Goal: Transaction & Acquisition: Purchase product/service

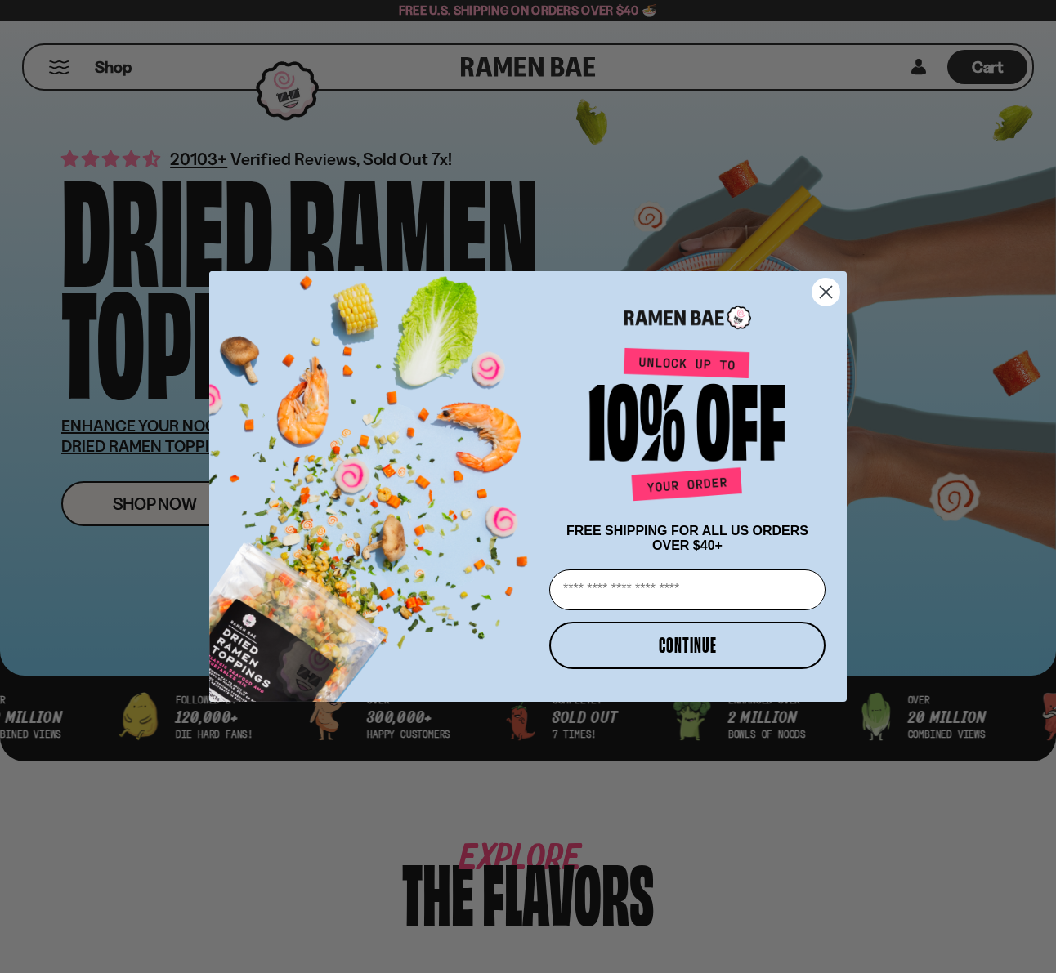
click at [823, 282] on circle "Close dialog" at bounding box center [825, 292] width 27 height 27
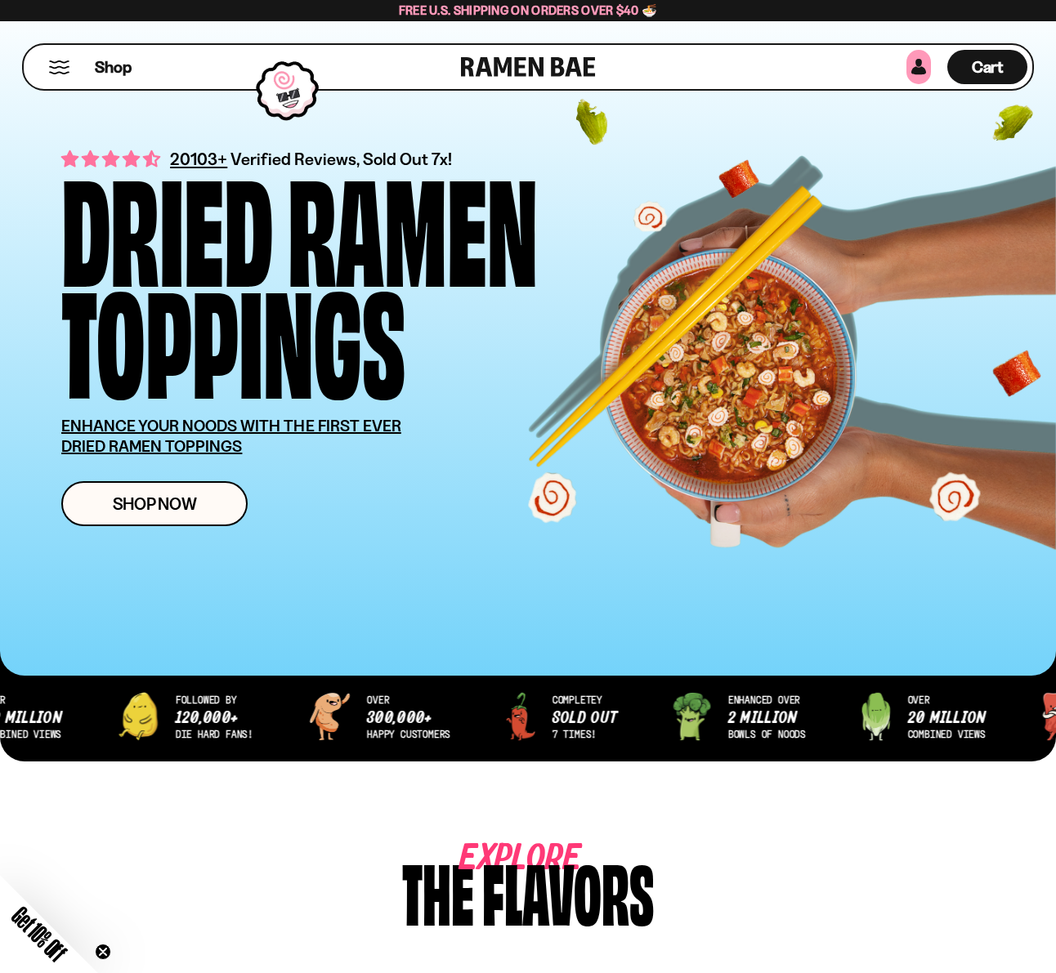
click at [915, 75] on link at bounding box center [918, 67] width 25 height 34
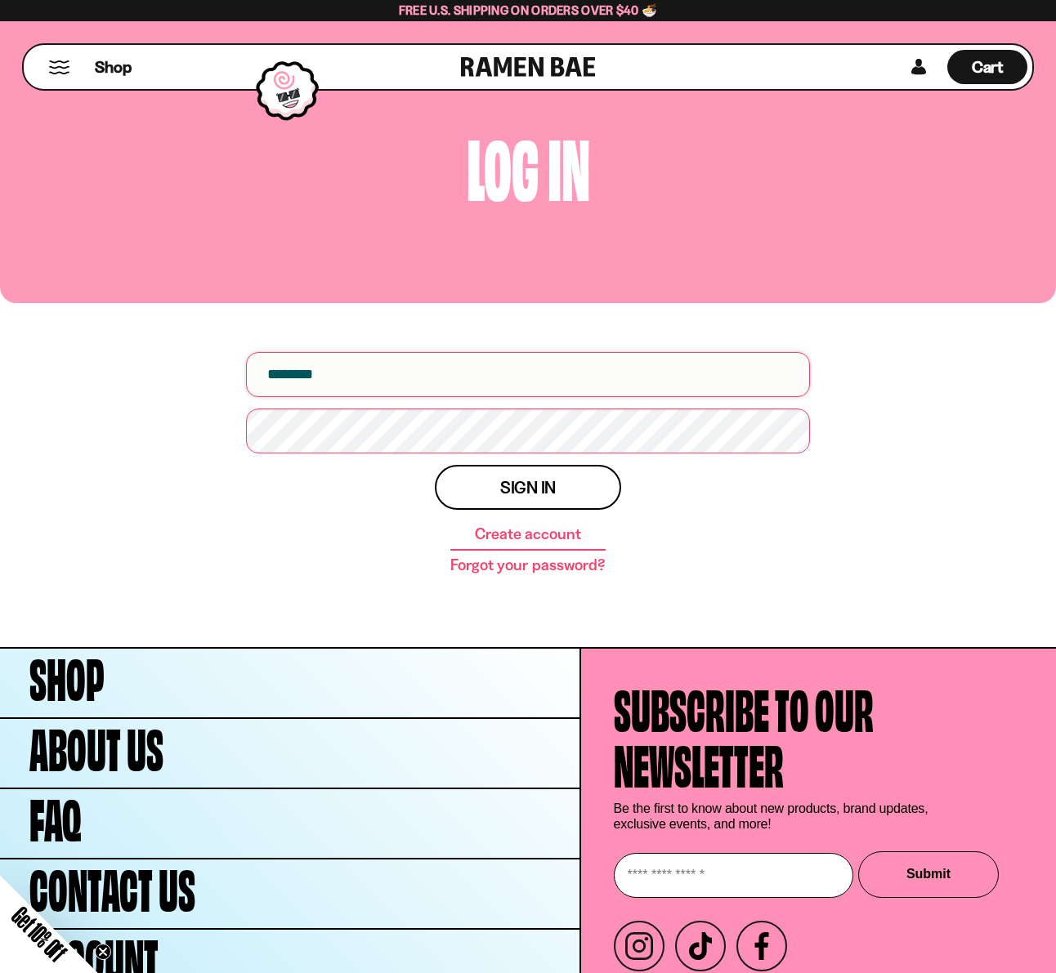
click at [326, 374] on input "email" at bounding box center [528, 374] width 564 height 45
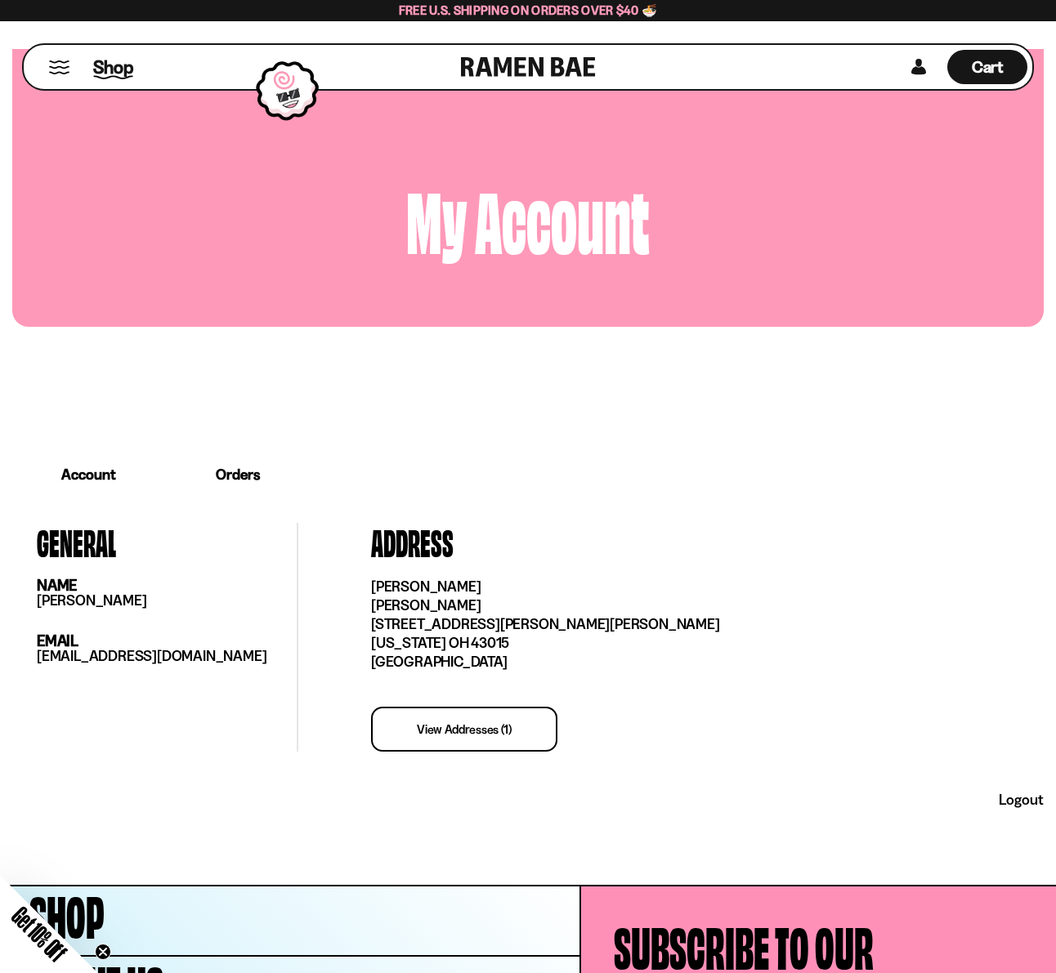
click at [116, 70] on span "Shop" at bounding box center [113, 67] width 40 height 25
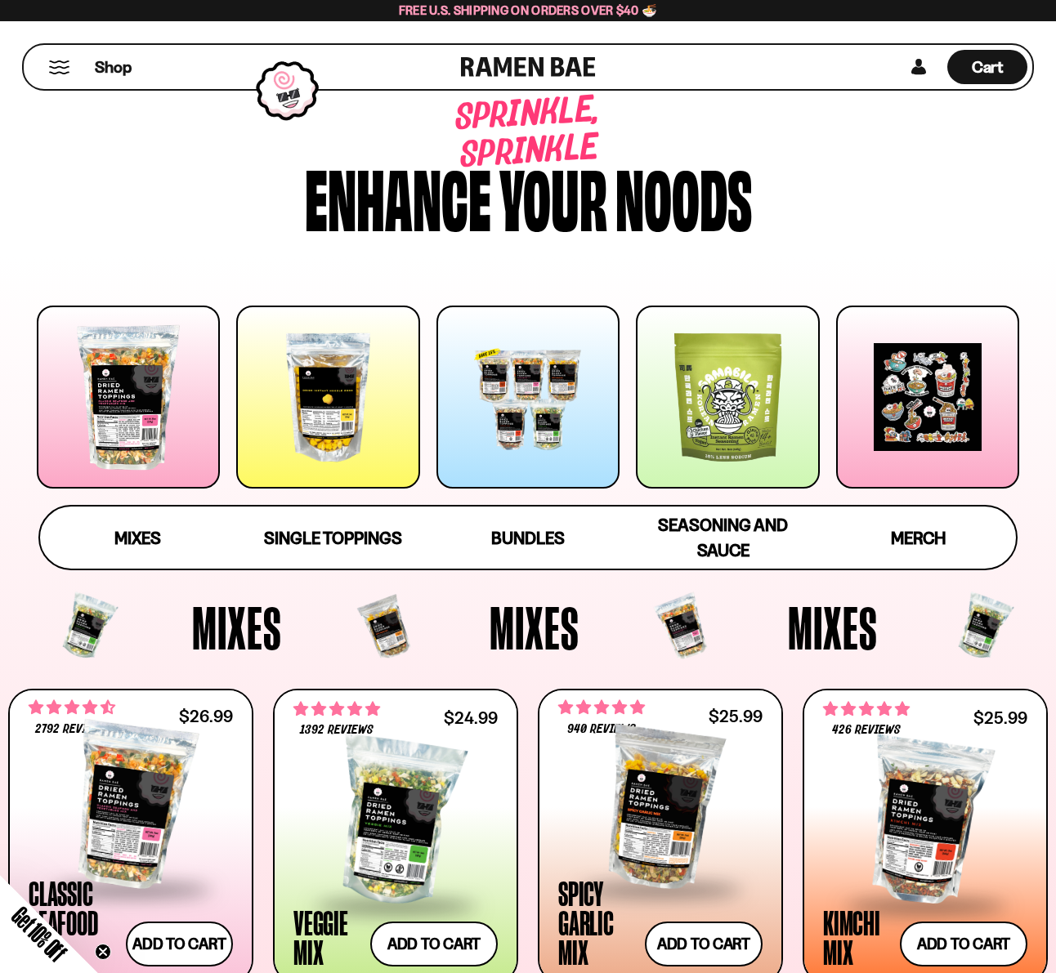
click at [139, 395] on div at bounding box center [128, 397] width 183 height 183
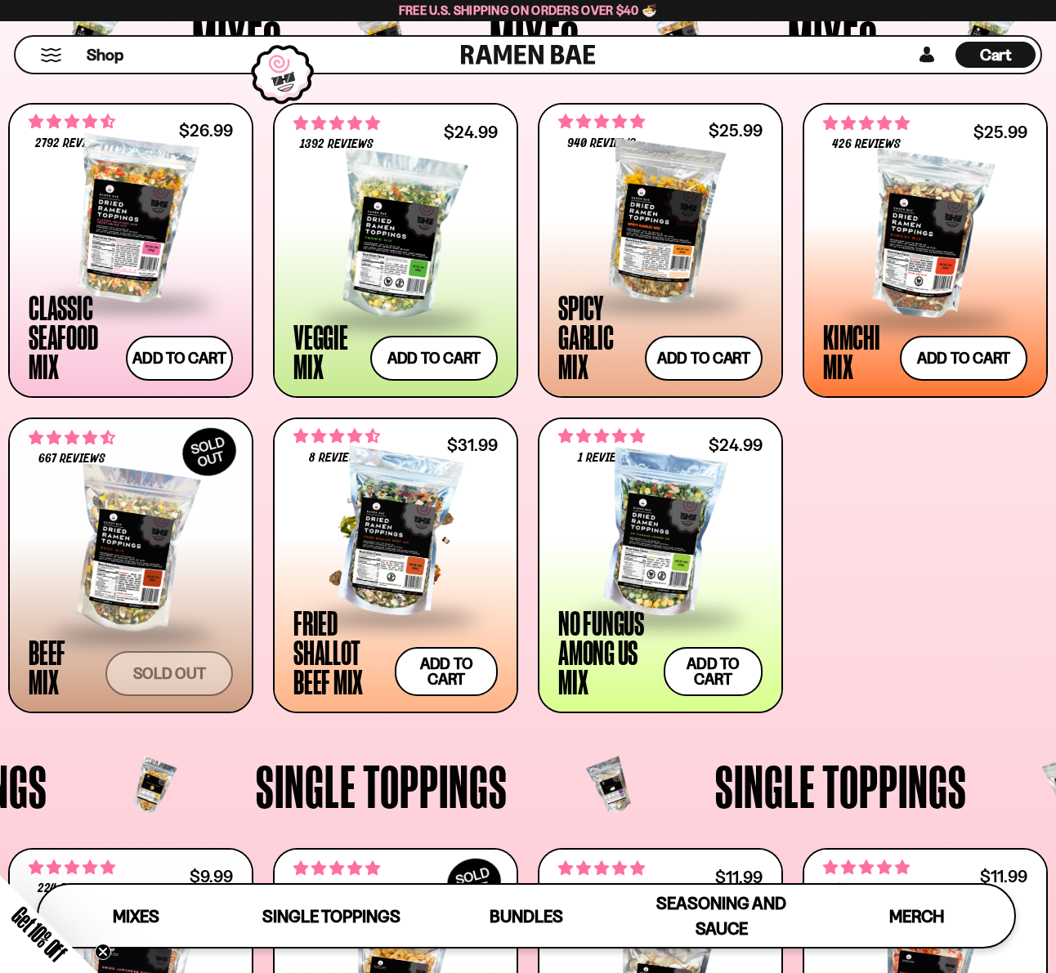
scroll to position [562, 0]
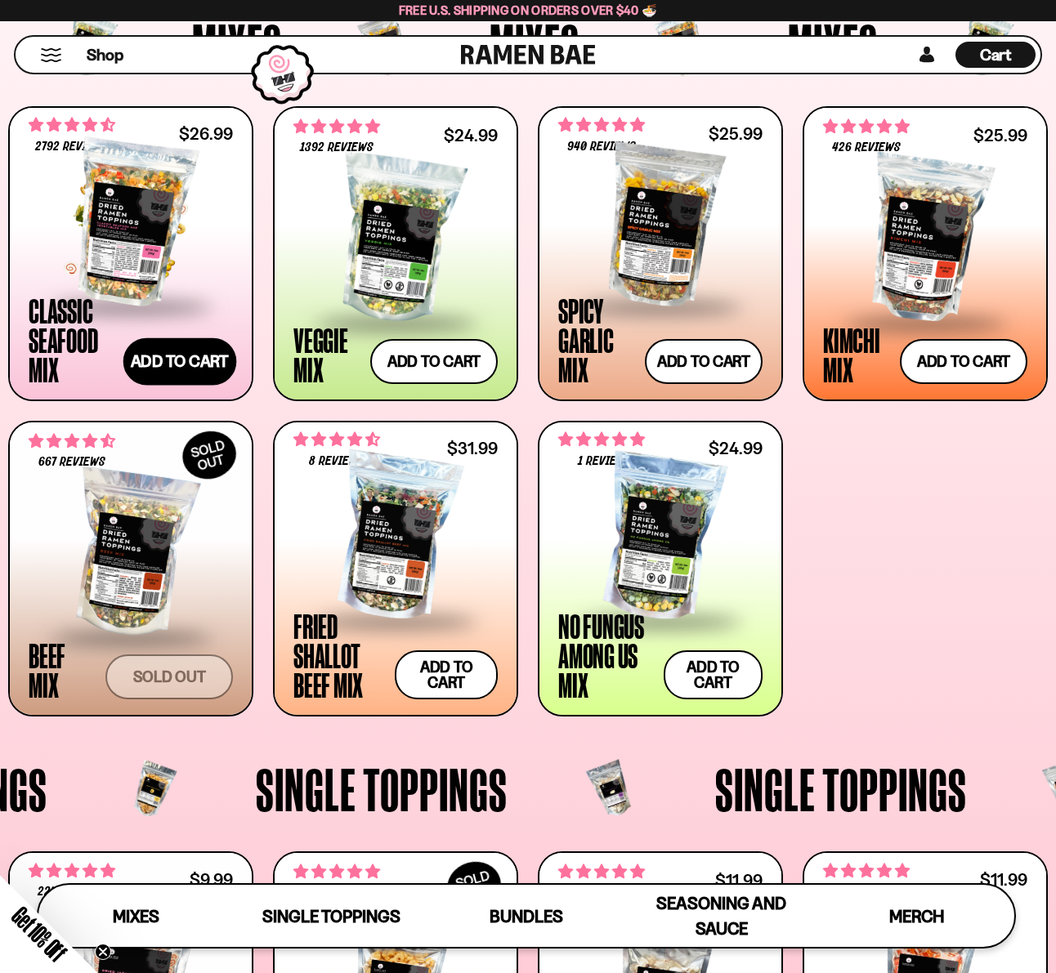
click at [172, 360] on button "Add to cart Add — Regular price $26.99 Regular price Sale price $26.99 Unit pri…" at bounding box center [179, 361] width 113 height 47
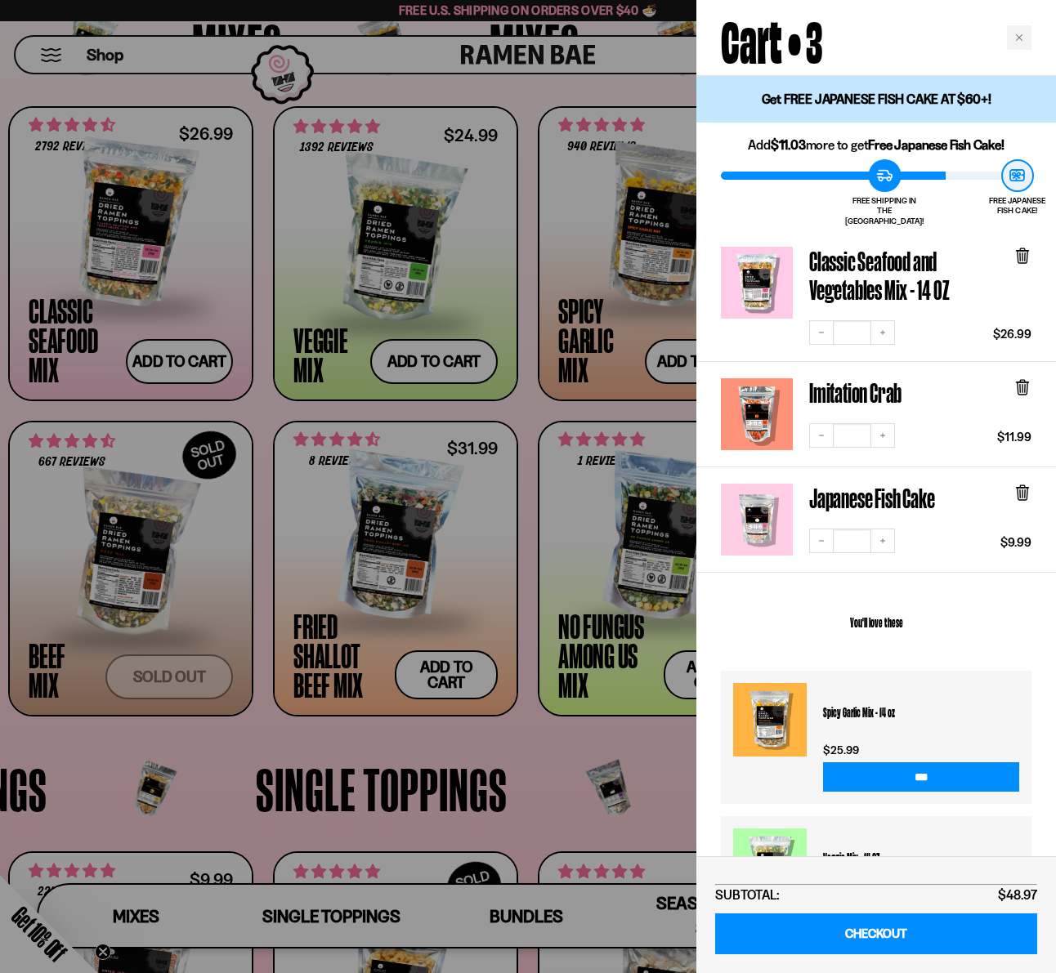
click at [1014, 484] on icon at bounding box center [1022, 493] width 18 height 18
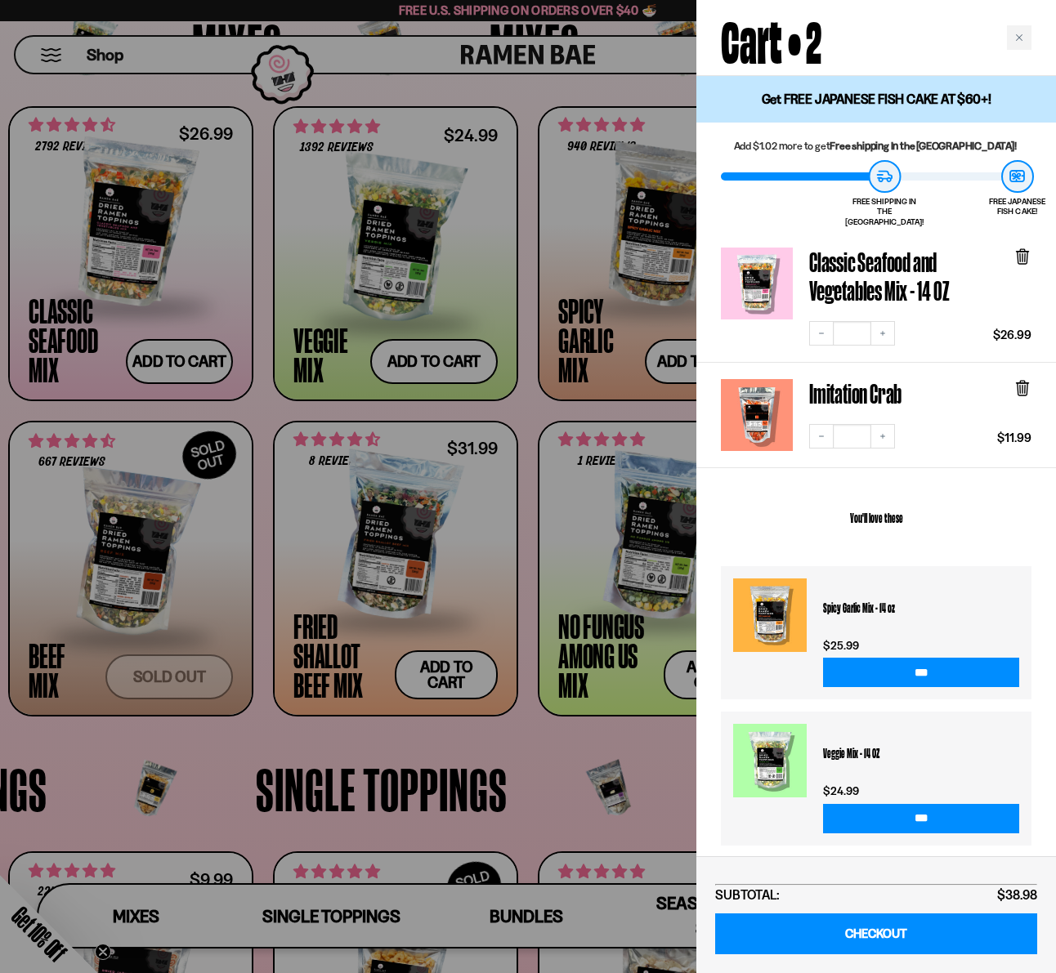
click at [210, 755] on div at bounding box center [528, 486] width 1056 height 973
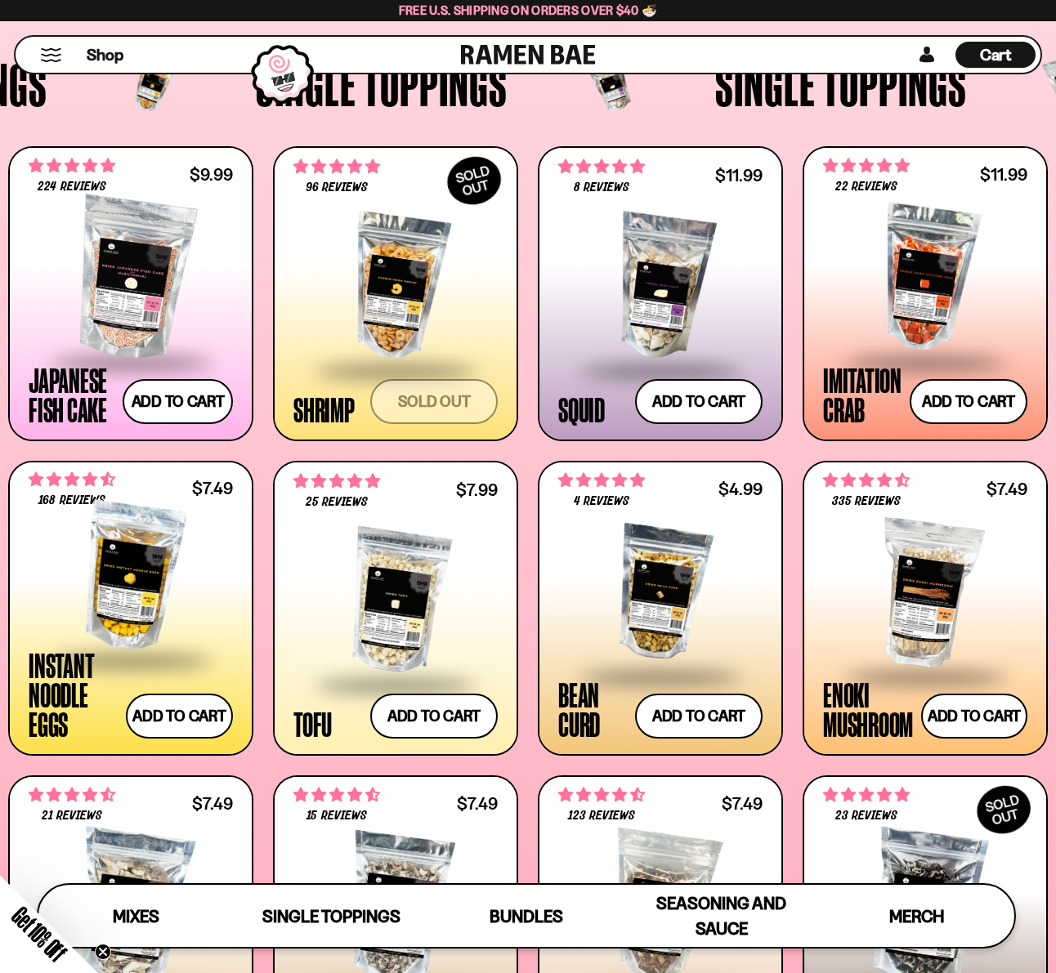
scroll to position [1214, 0]
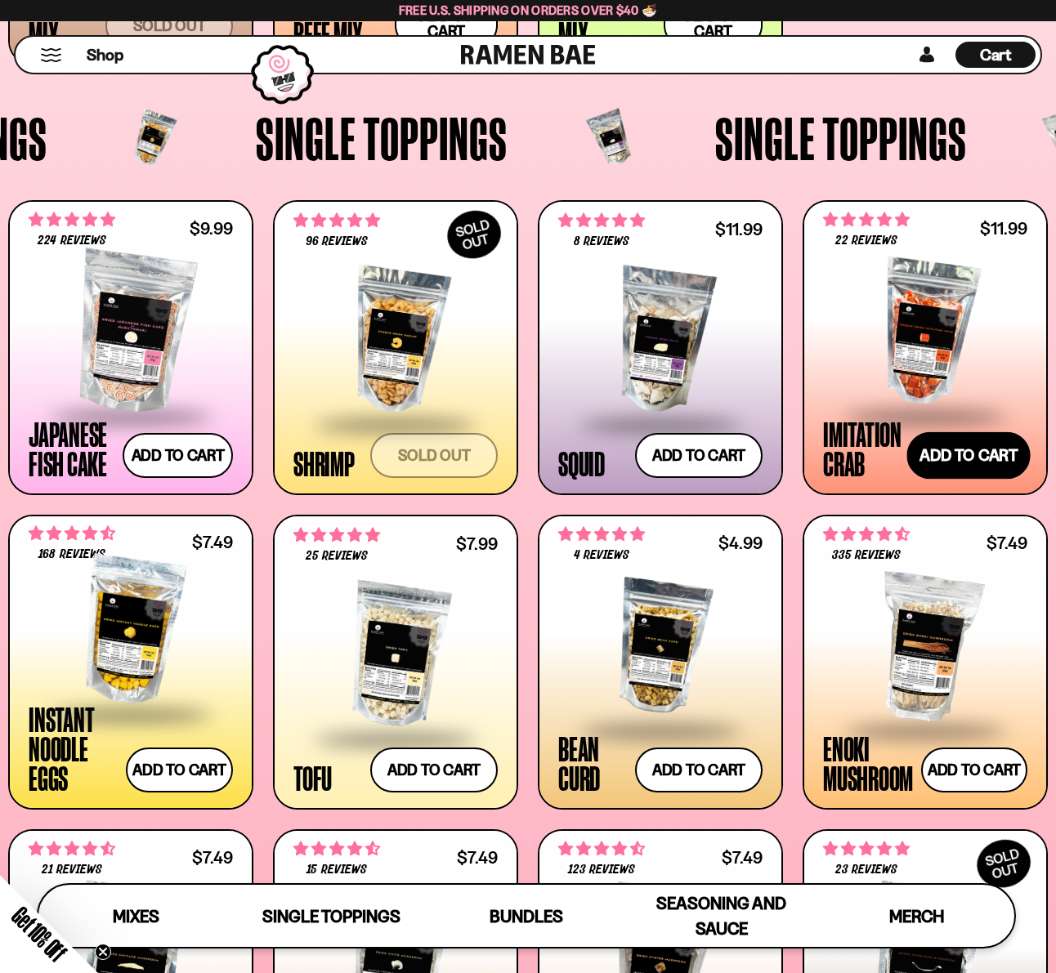
click at [976, 461] on button "Add to cart Add — Regular price $11.99 Regular price Sale price $11.99 Unit pri…" at bounding box center [967, 455] width 123 height 47
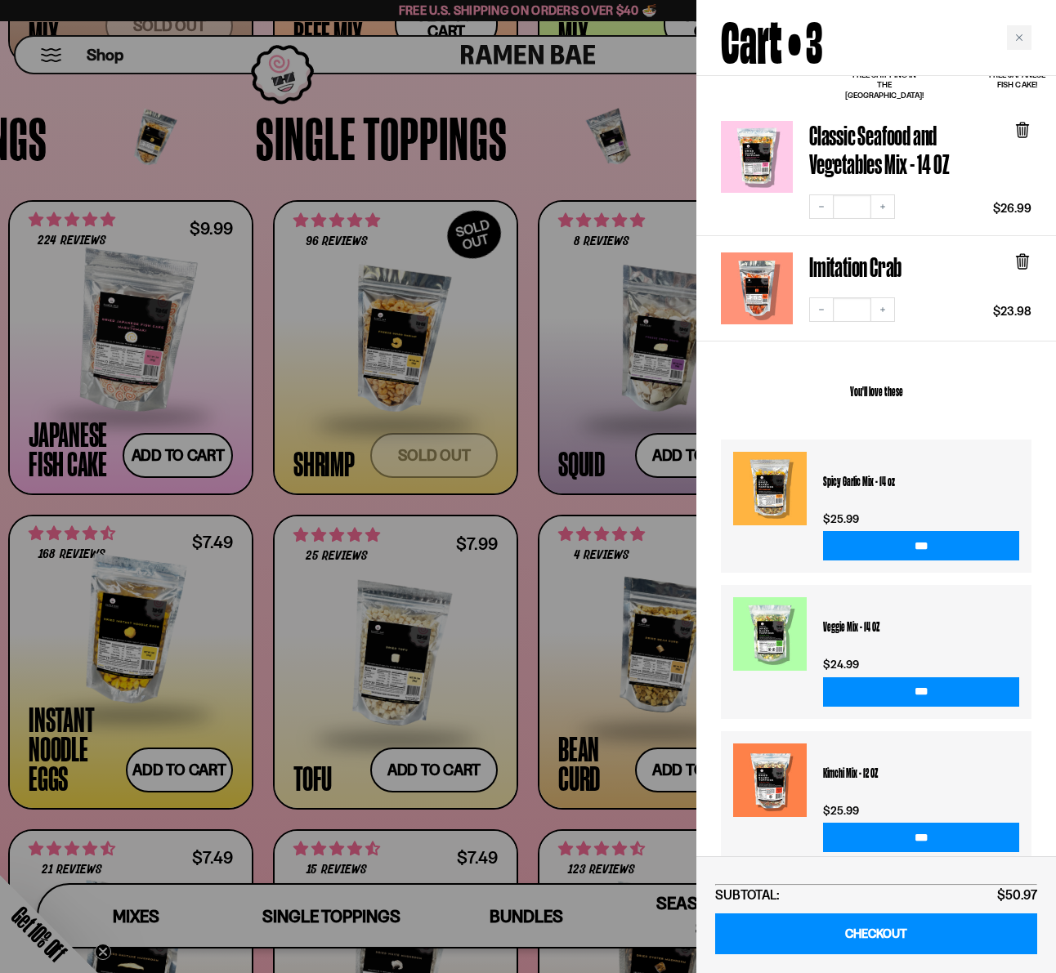
scroll to position [129, 0]
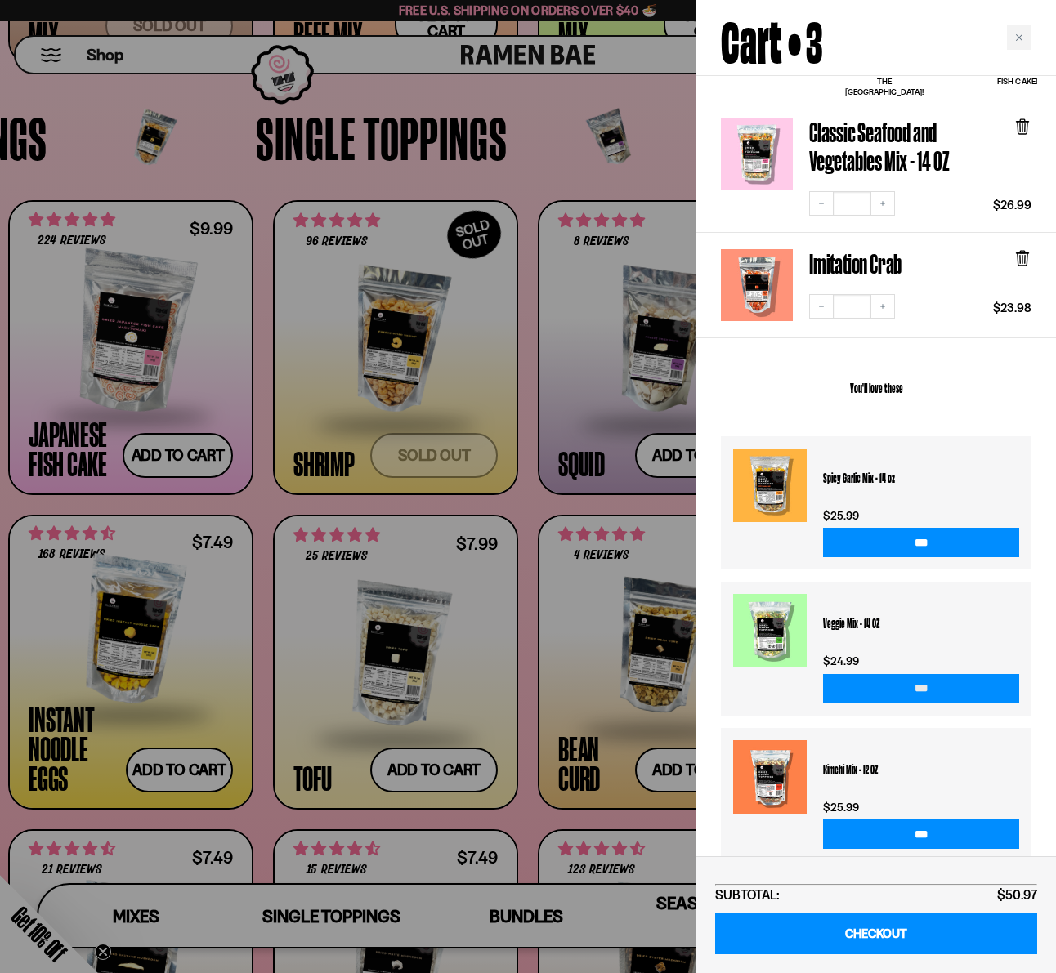
click at [905, 674] on input "***" at bounding box center [921, 688] width 196 height 29
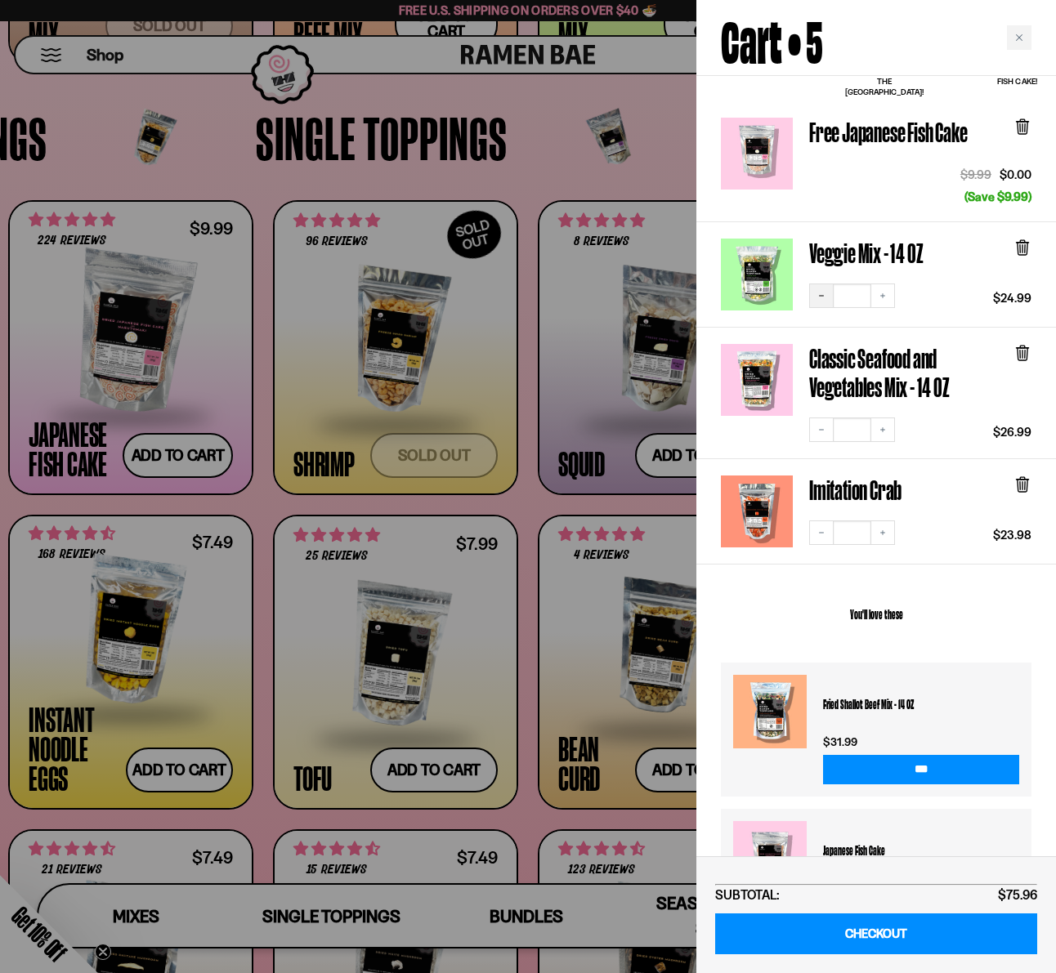
click at [818, 291] on icon "Decrease quantity" at bounding box center [822, 296] width 10 height 10
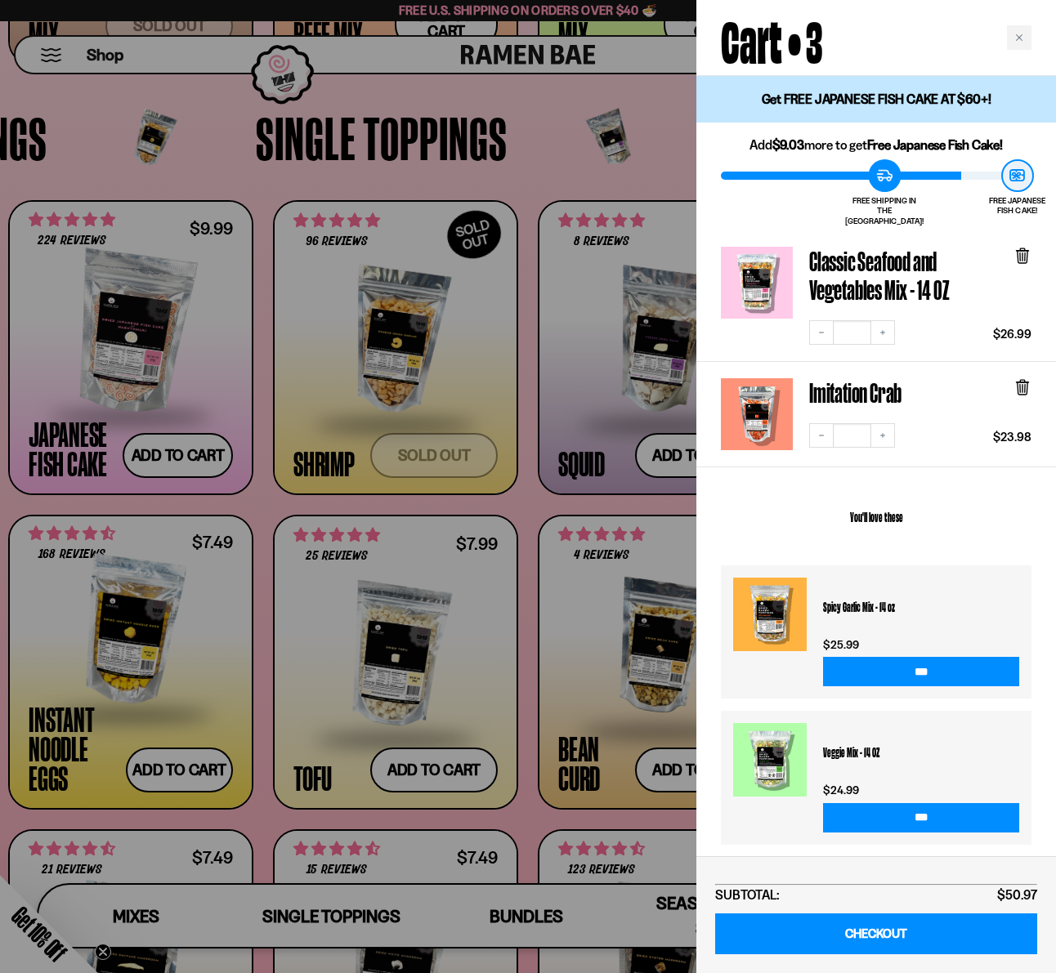
scroll to position [1, 0]
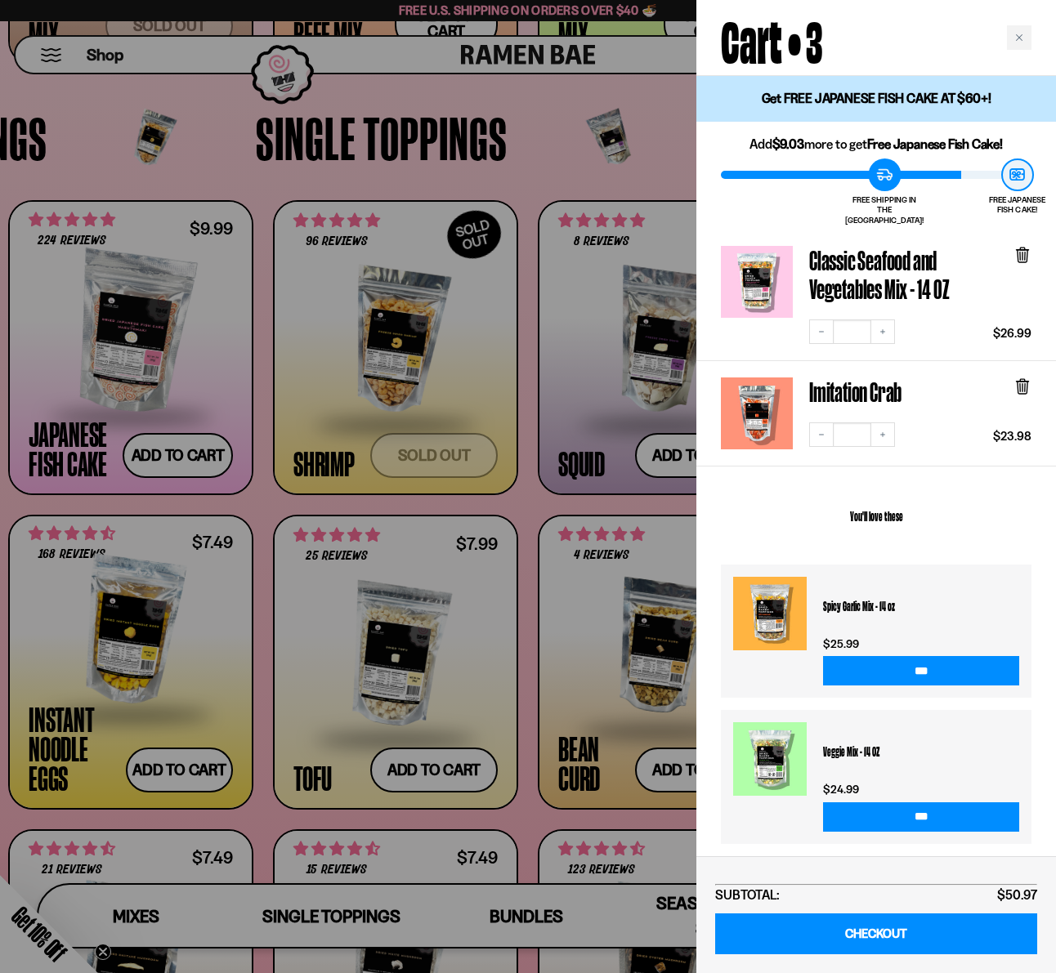
click at [90, 139] on div at bounding box center [528, 486] width 1056 height 973
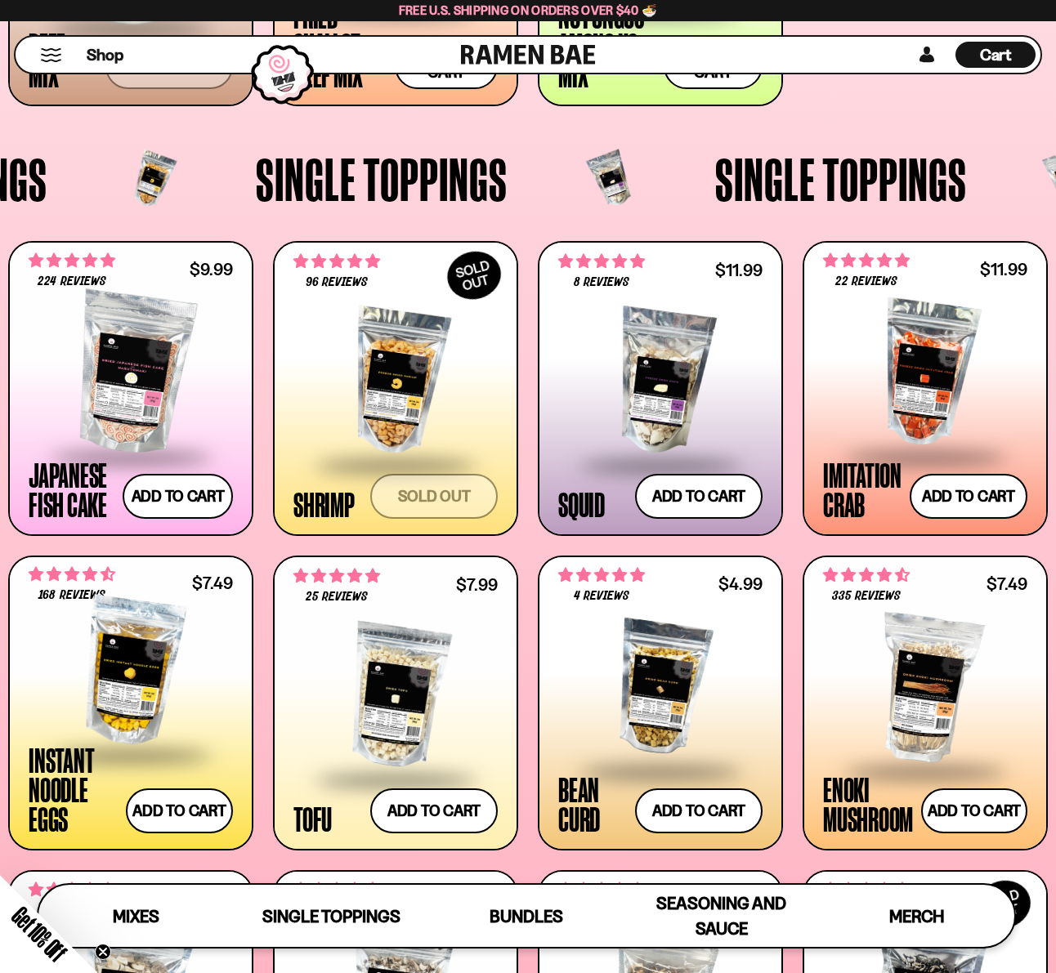
scroll to position [1176, 0]
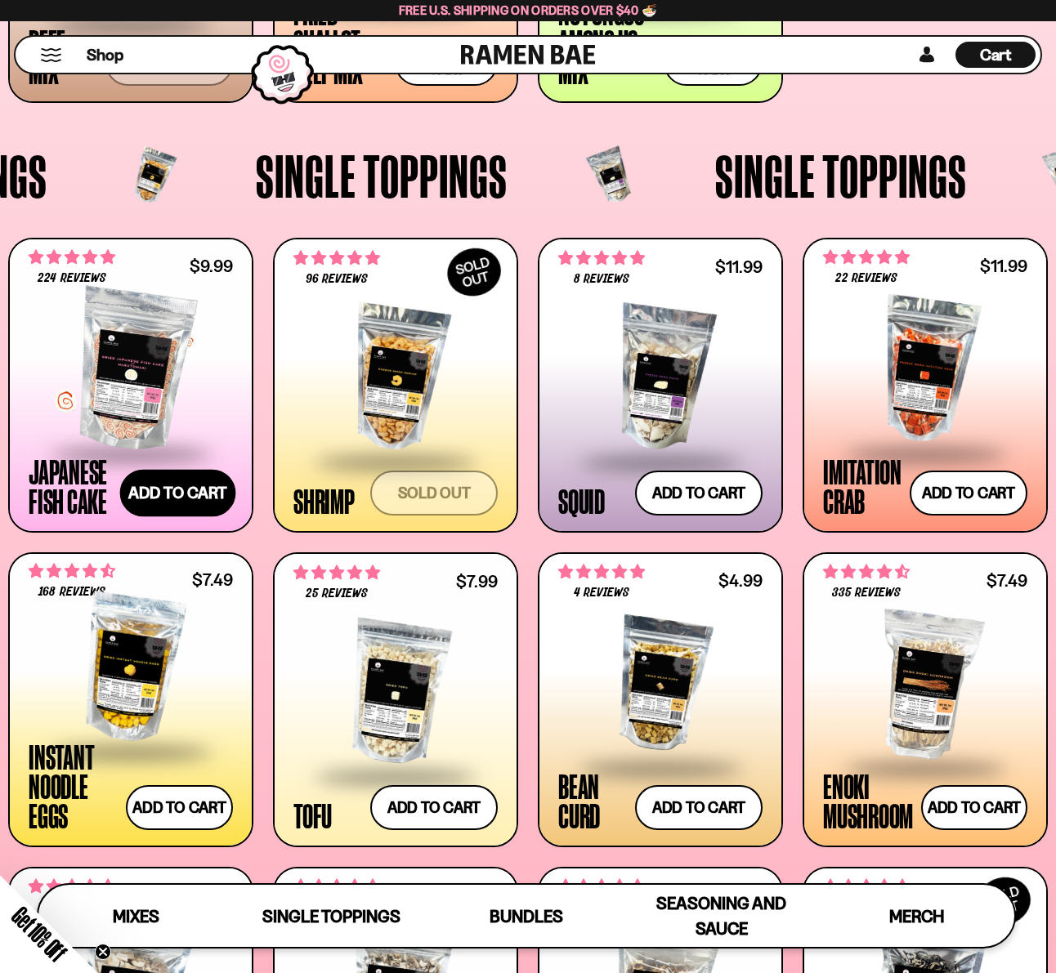
click at [181, 486] on button "Add to cart Add — Regular price $9.99 Regular price Sale price $9.99 Unit price…" at bounding box center [177, 492] width 115 height 47
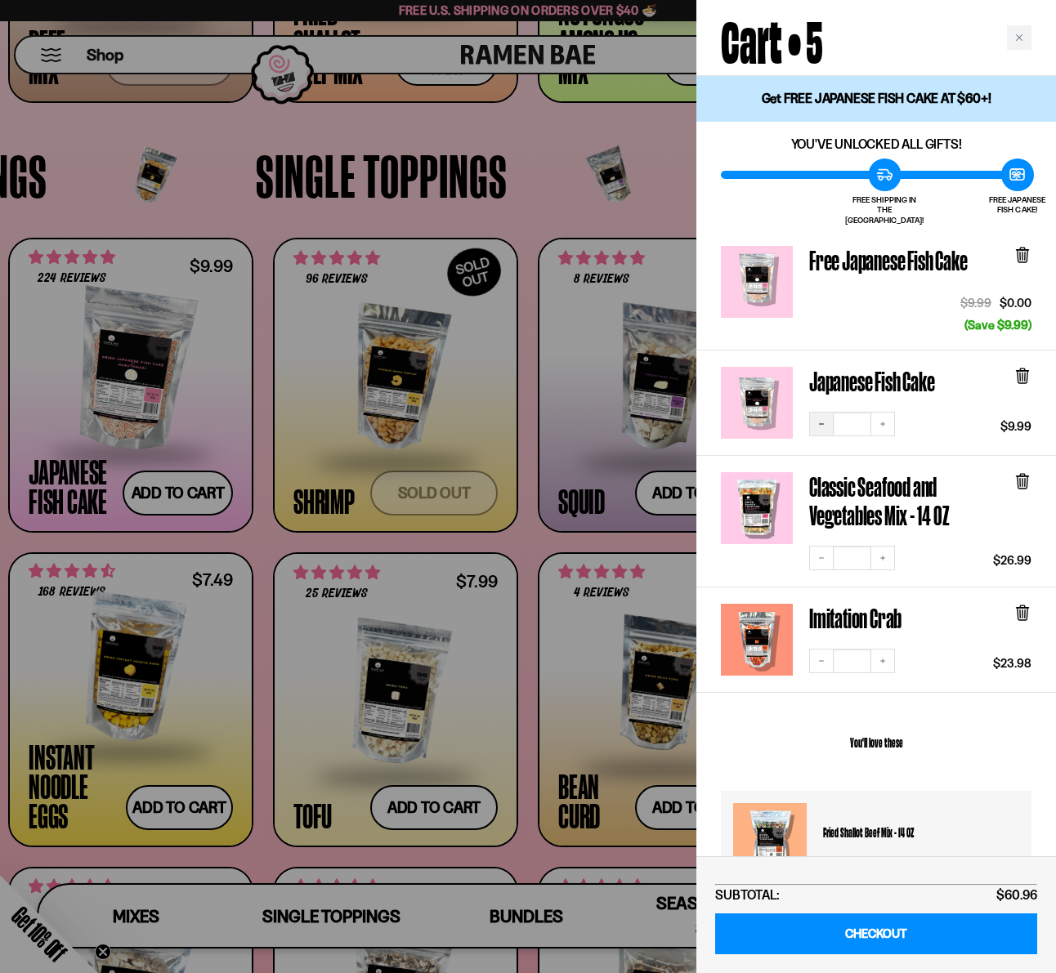
click at [817, 419] on icon "Decrease quantity" at bounding box center [822, 424] width 10 height 10
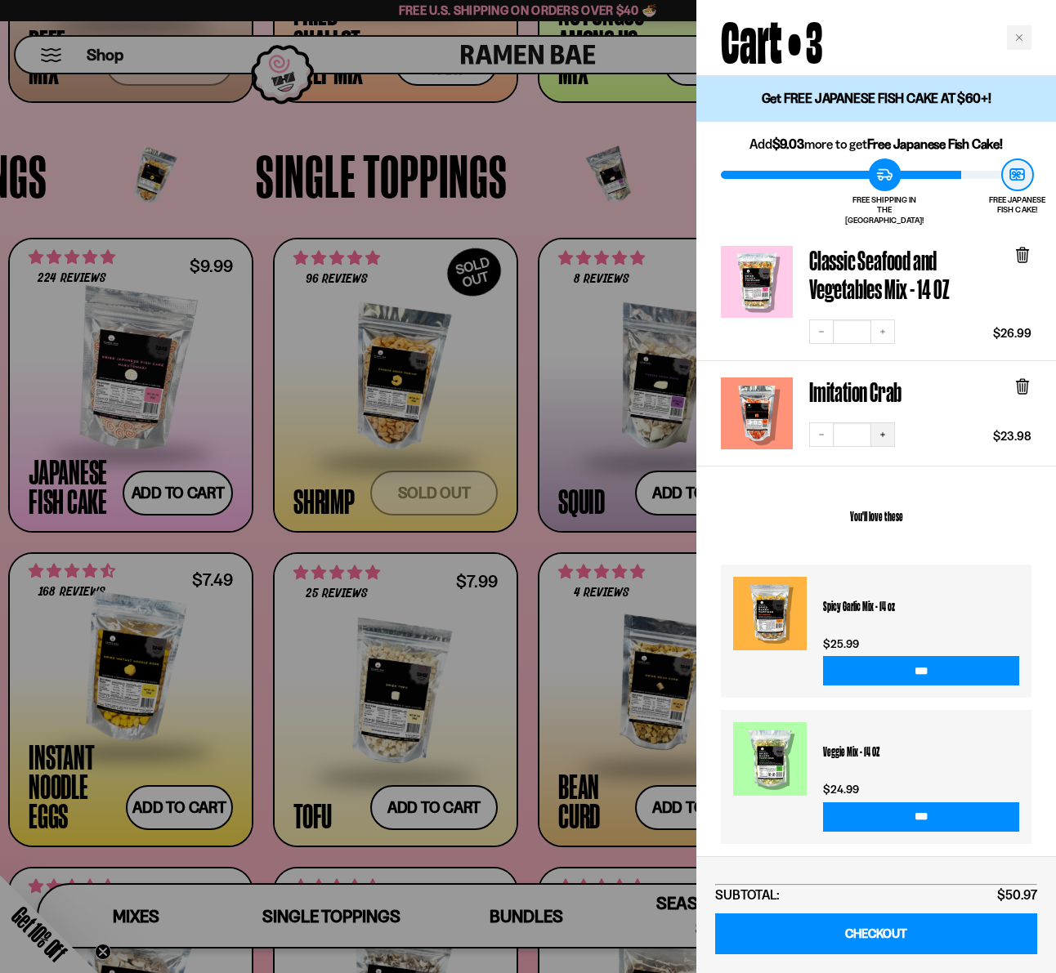
click at [884, 430] on icon "Increase quantity" at bounding box center [883, 435] width 10 height 10
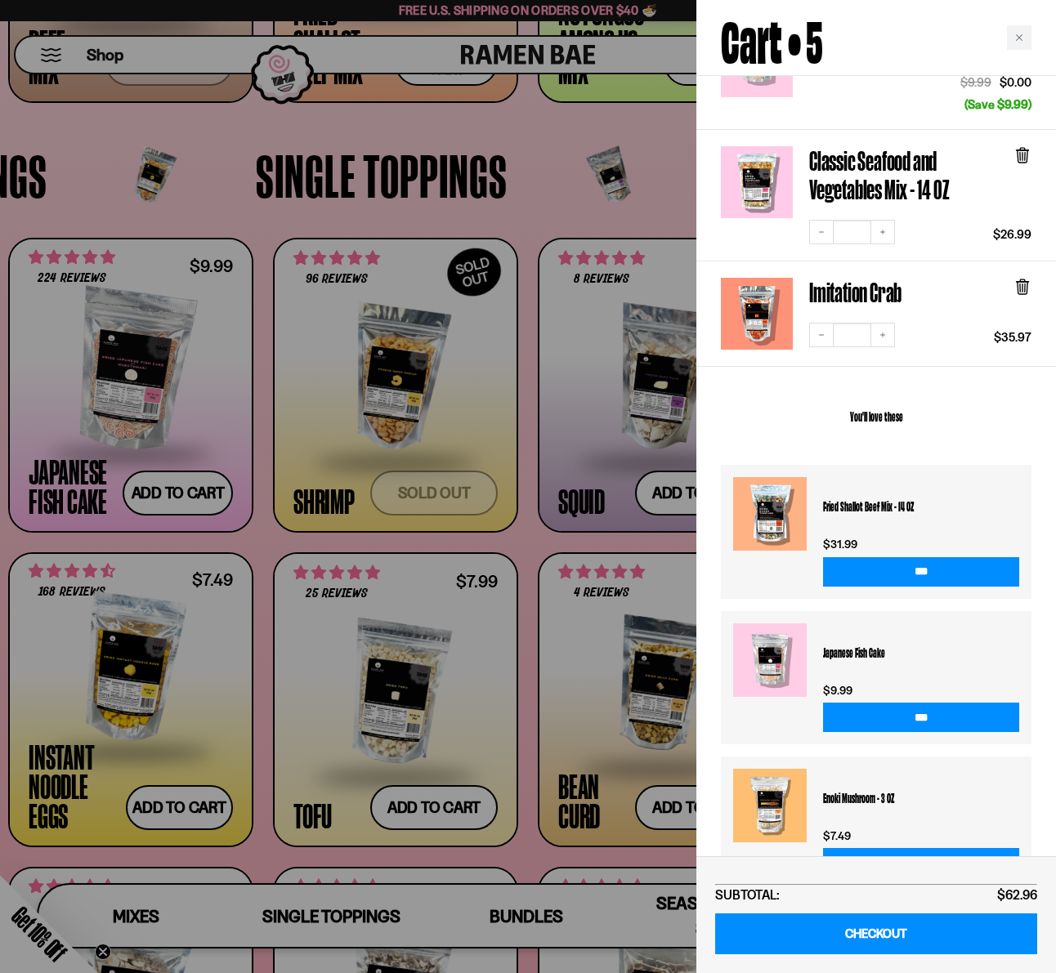
scroll to position [248, 0]
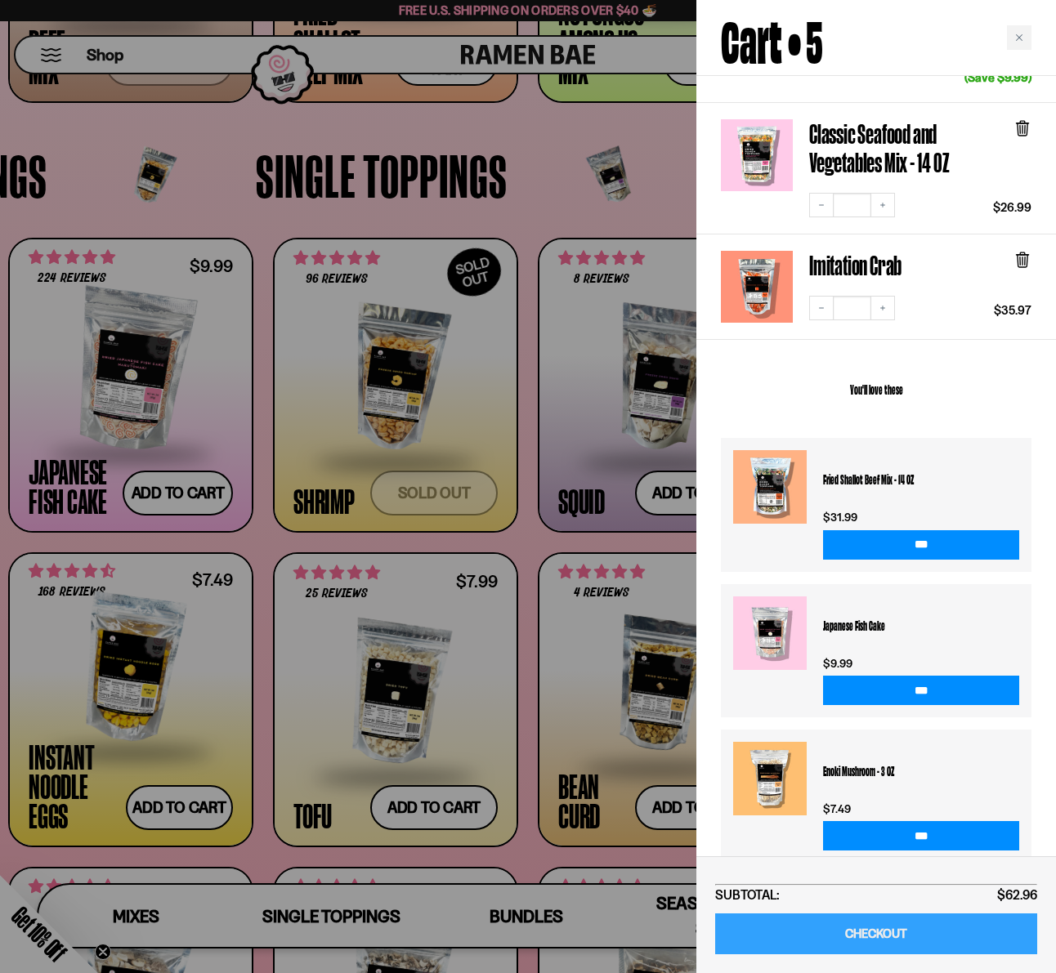
click at [852, 926] on link "CHECKOUT" at bounding box center [876, 935] width 322 height 42
